Goal: Information Seeking & Learning: Learn about a topic

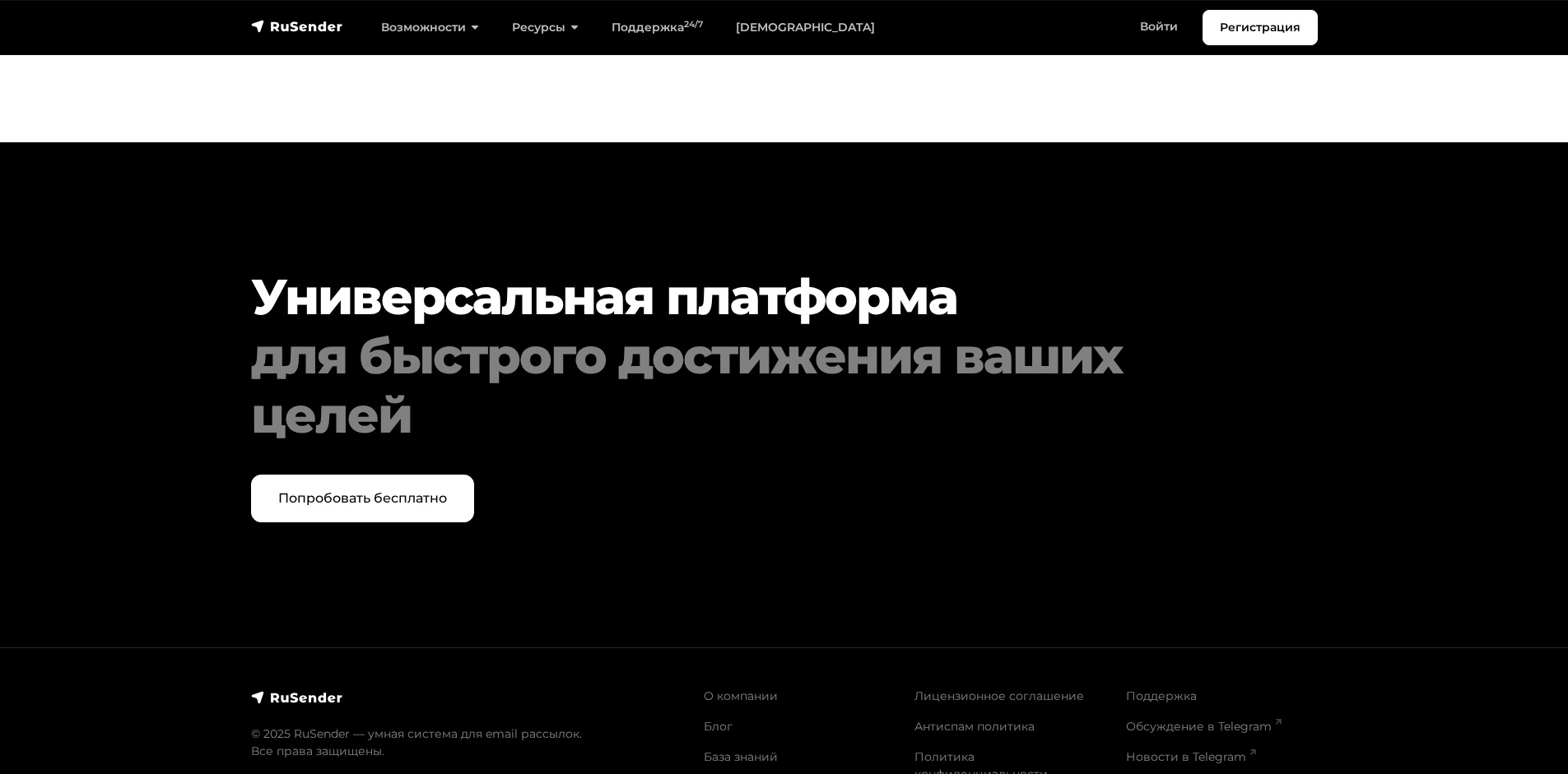
scroll to position [8431, 0]
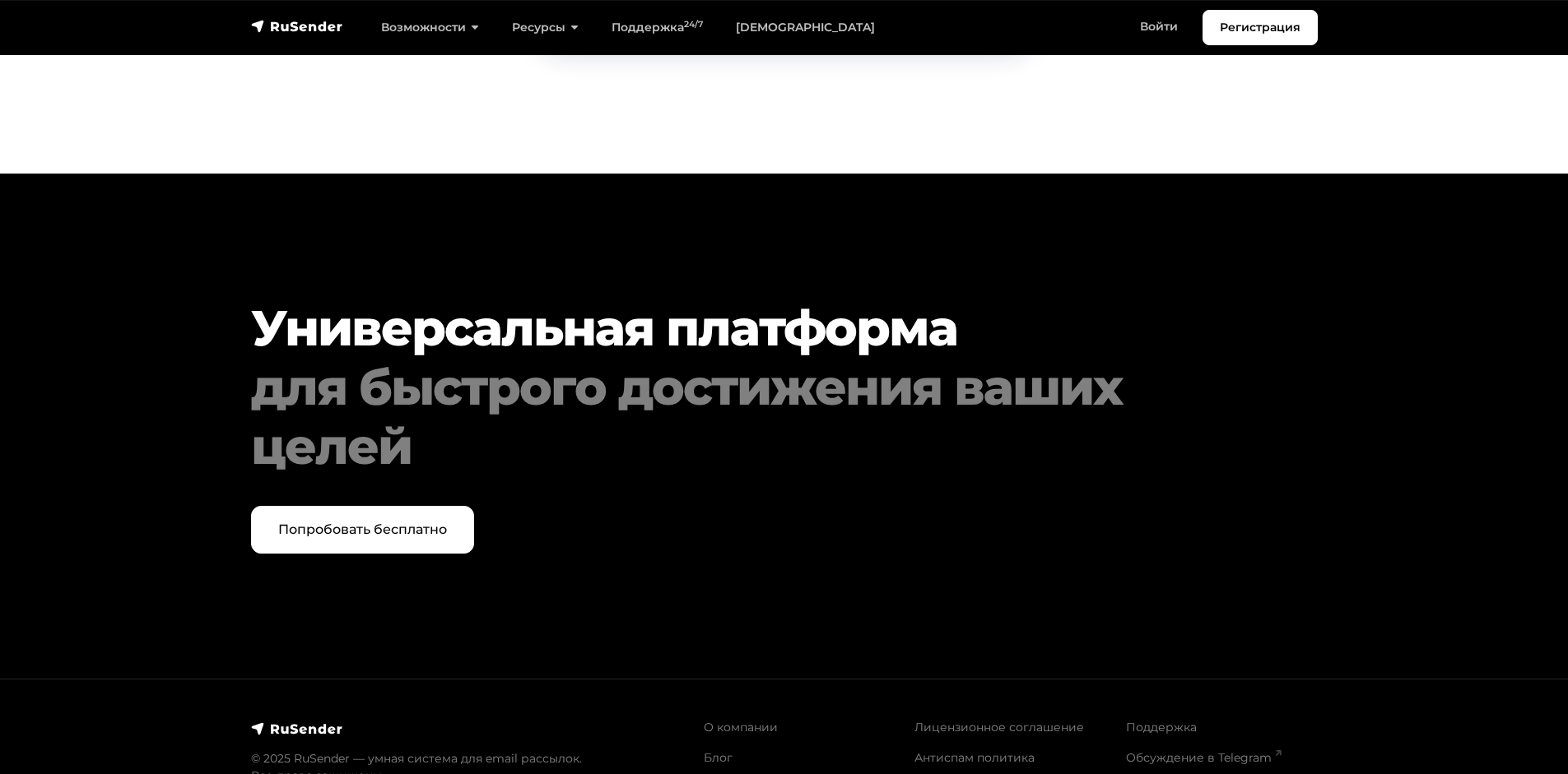
scroll to position [3399, 0]
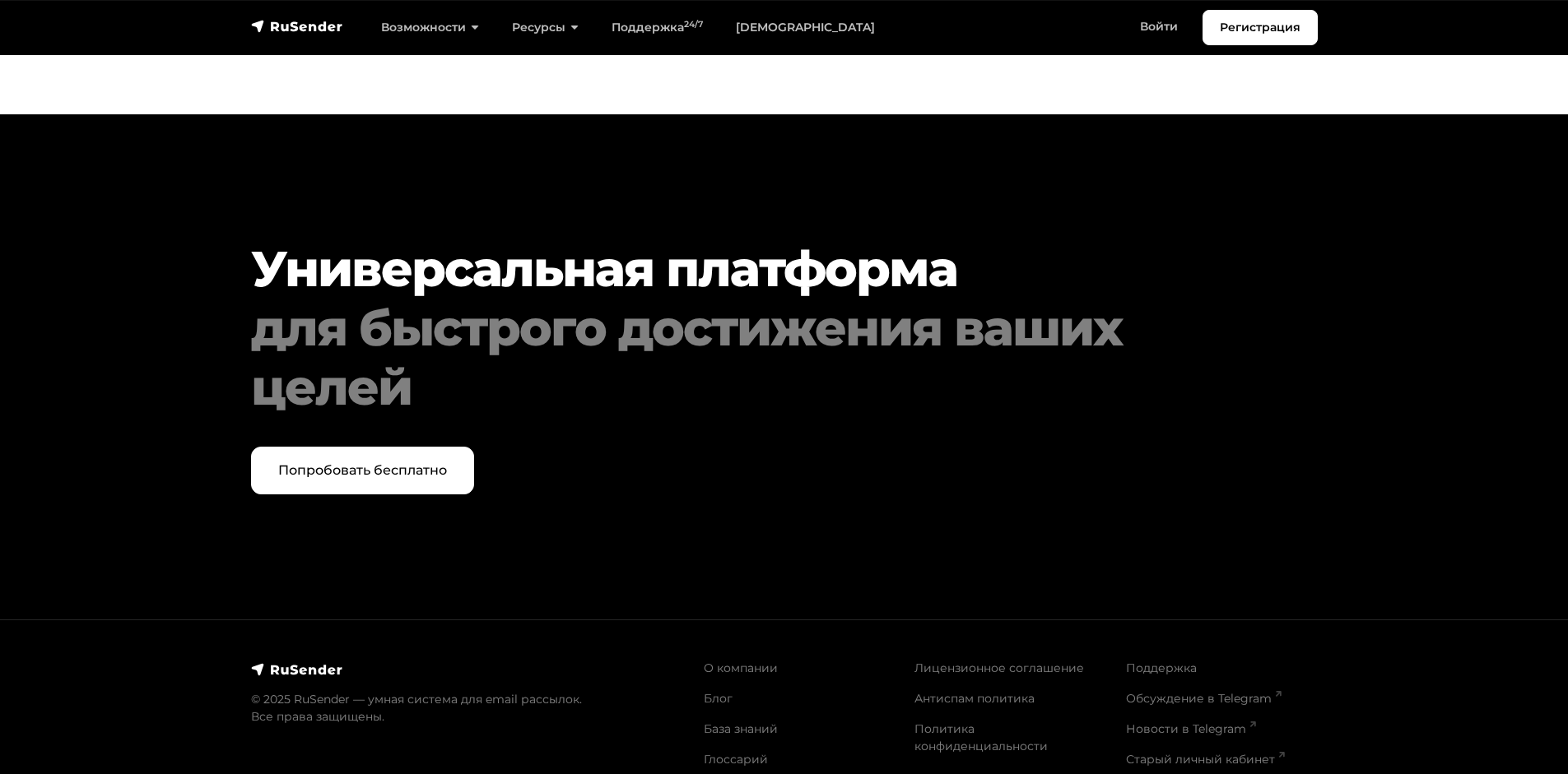
scroll to position [1480, 0]
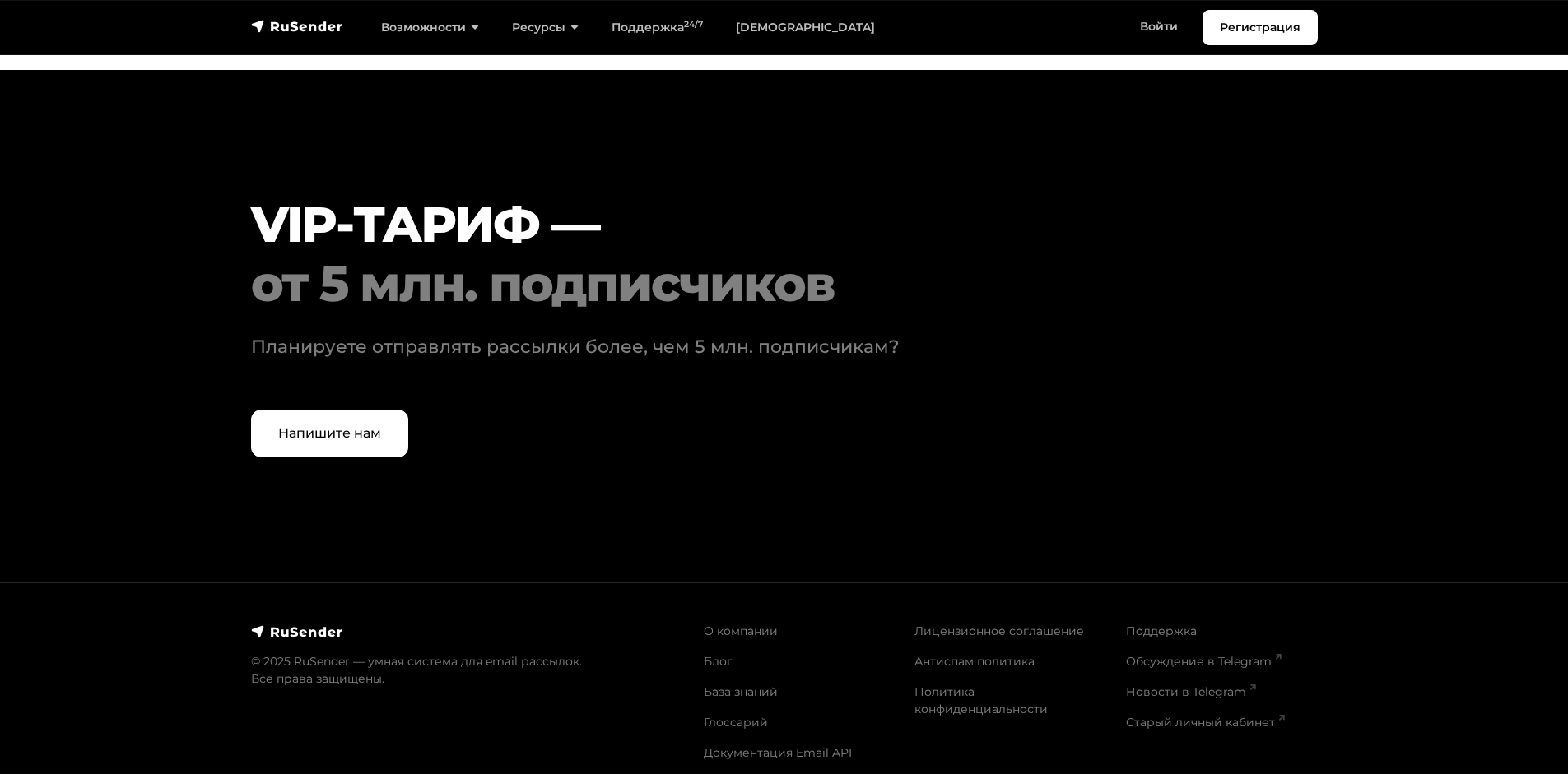
scroll to position [5033, 0]
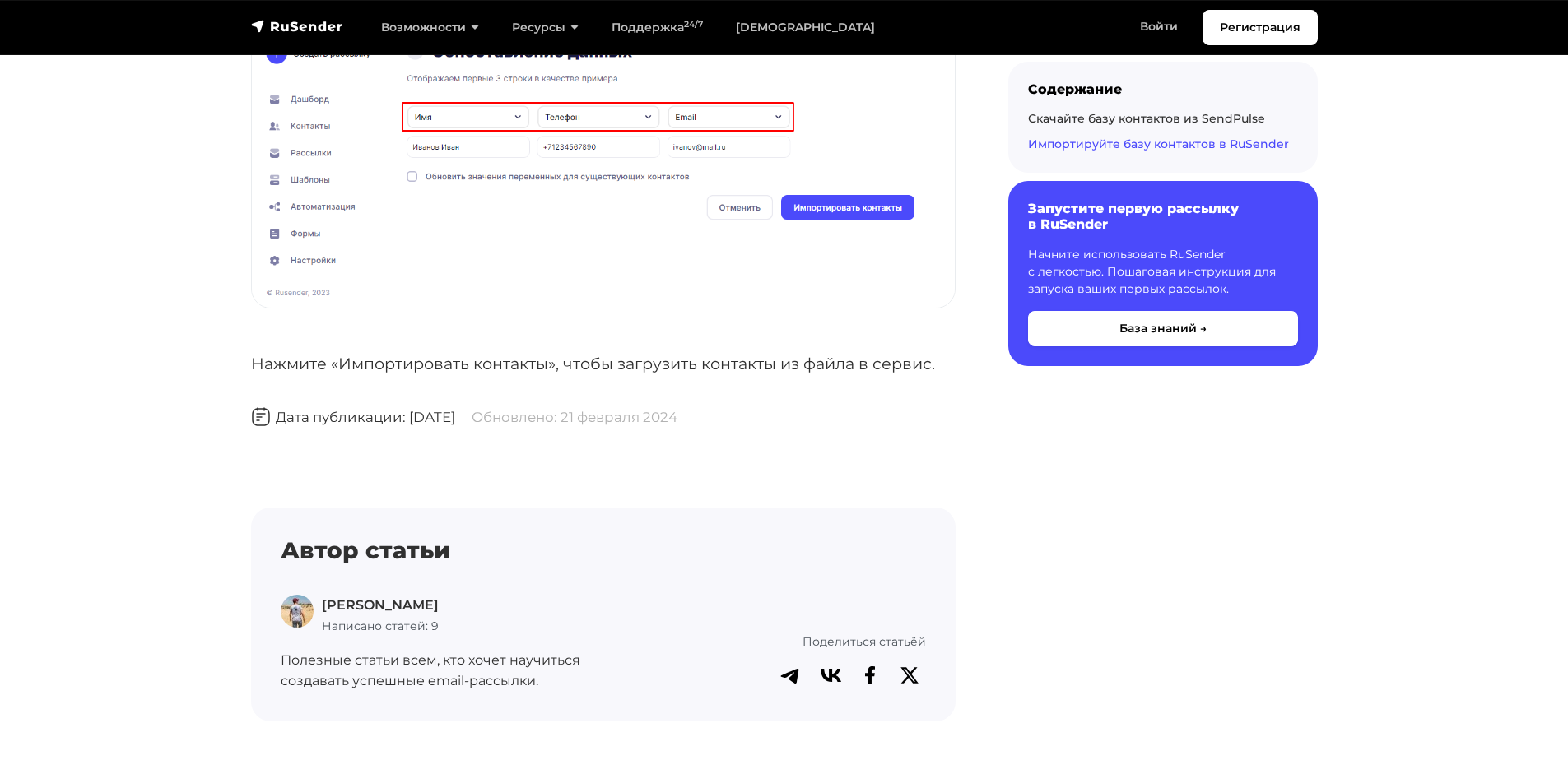
scroll to position [5071, 0]
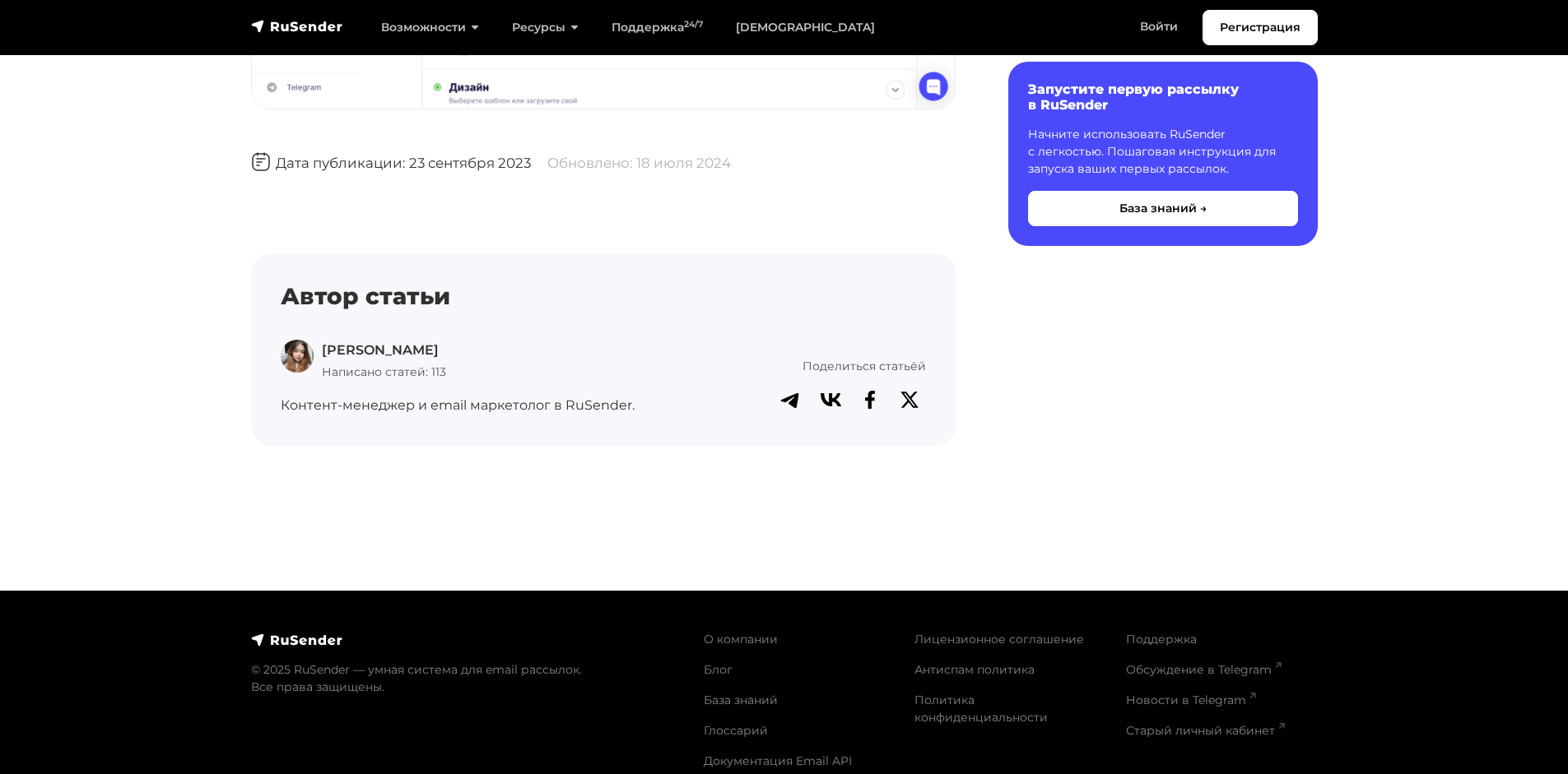
scroll to position [2462, 0]
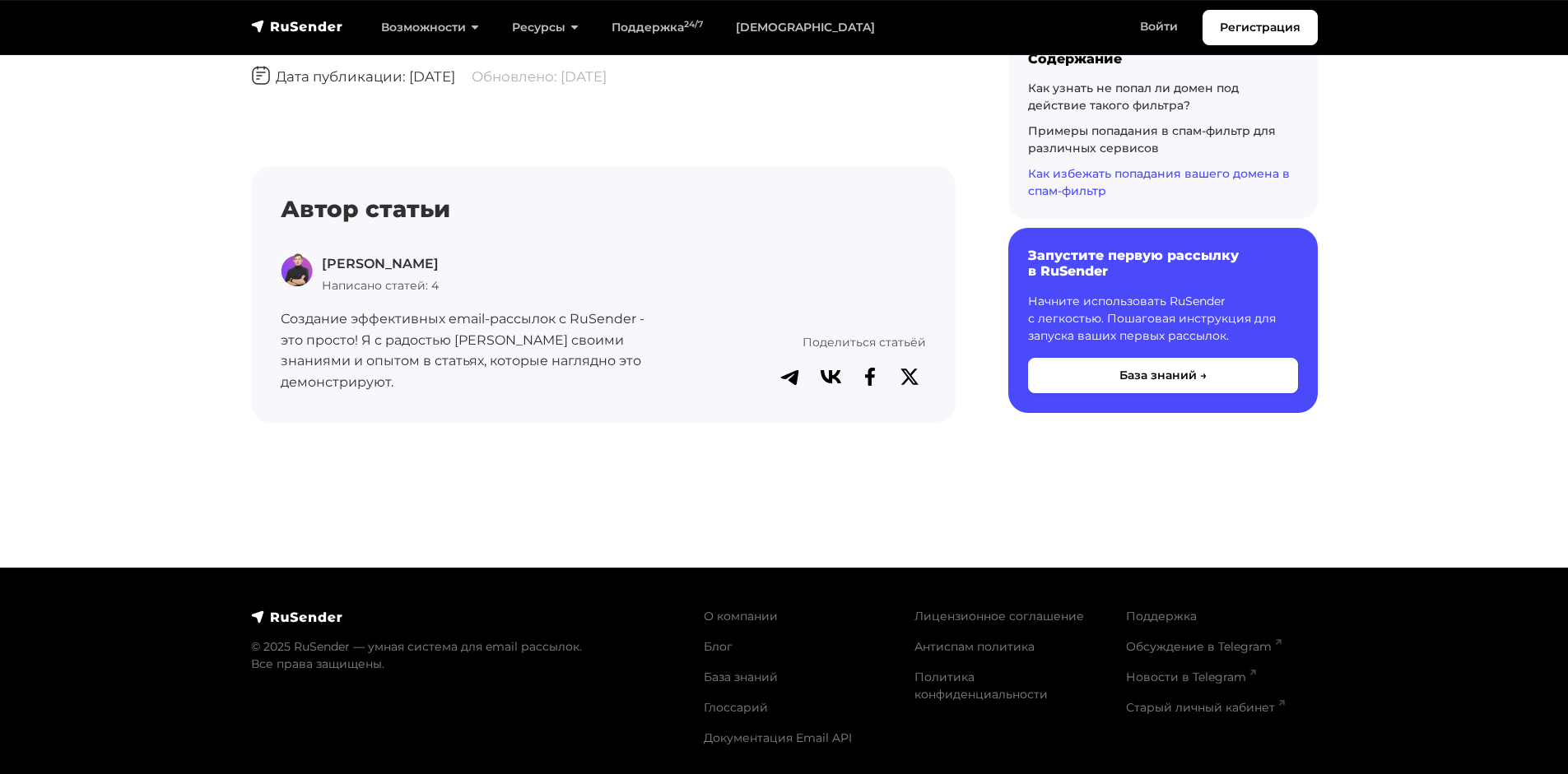
scroll to position [3472, 0]
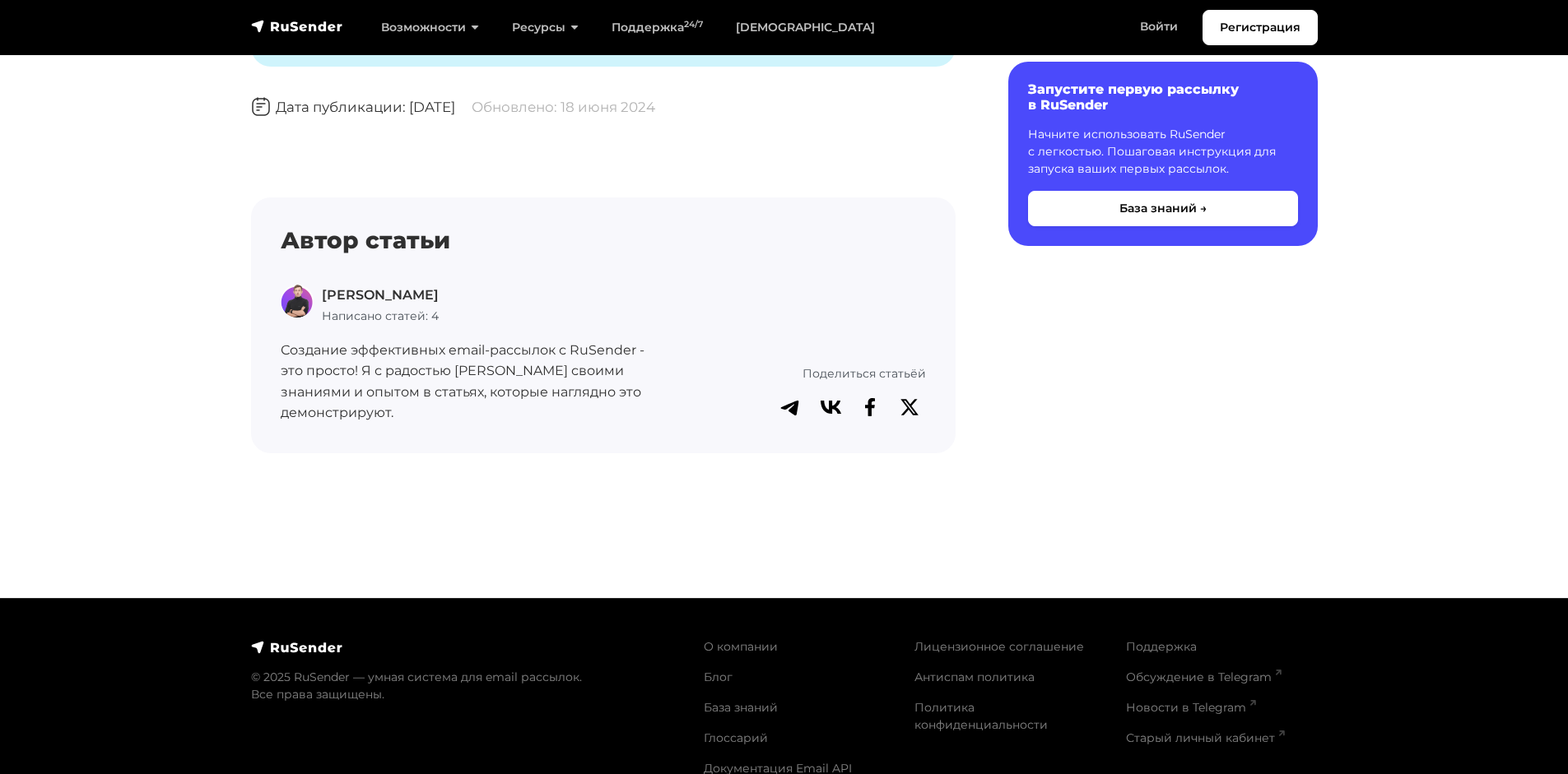
scroll to position [1696, 0]
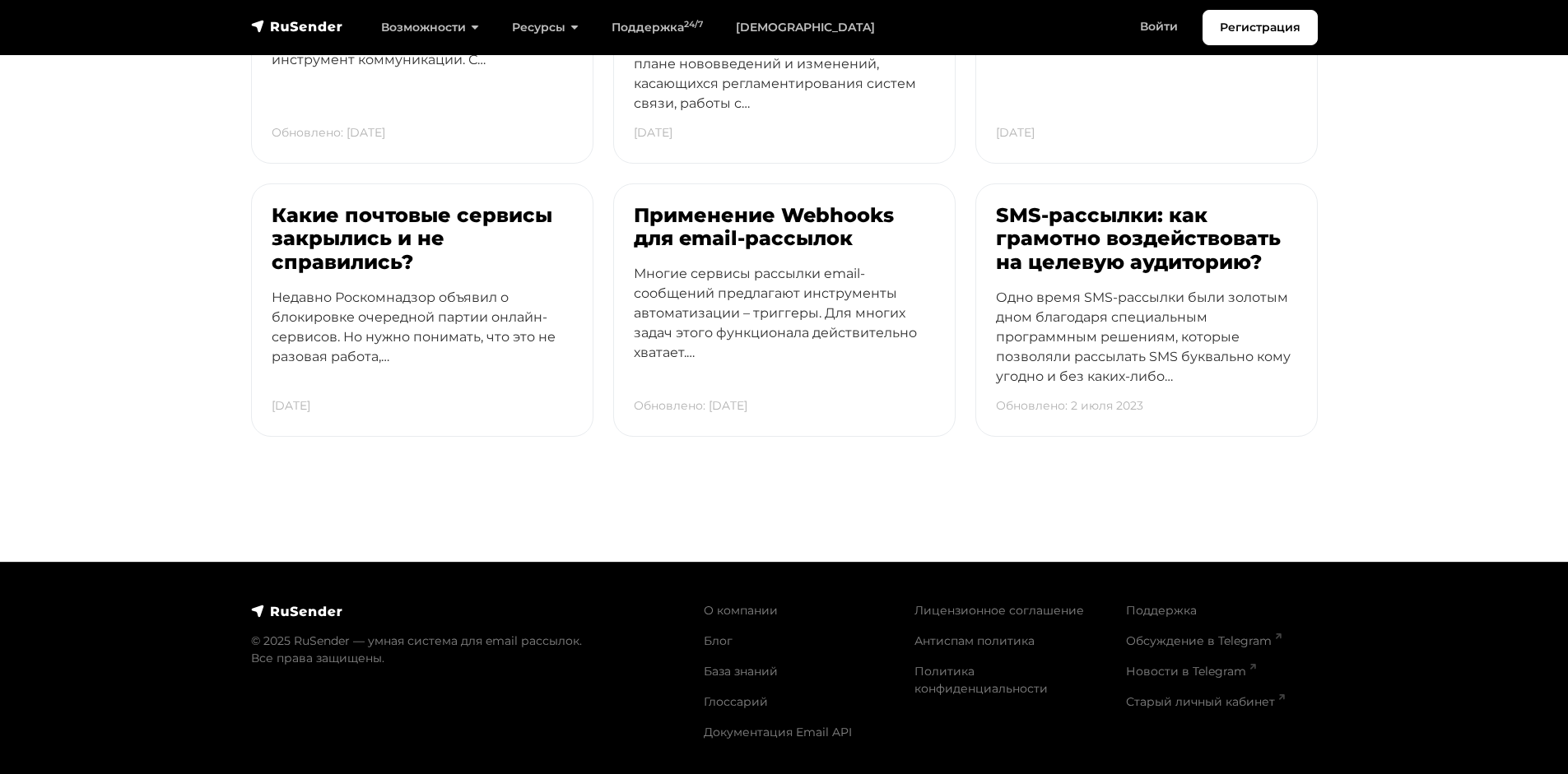
scroll to position [4498, 0]
